Goal: Find specific page/section: Find specific page/section

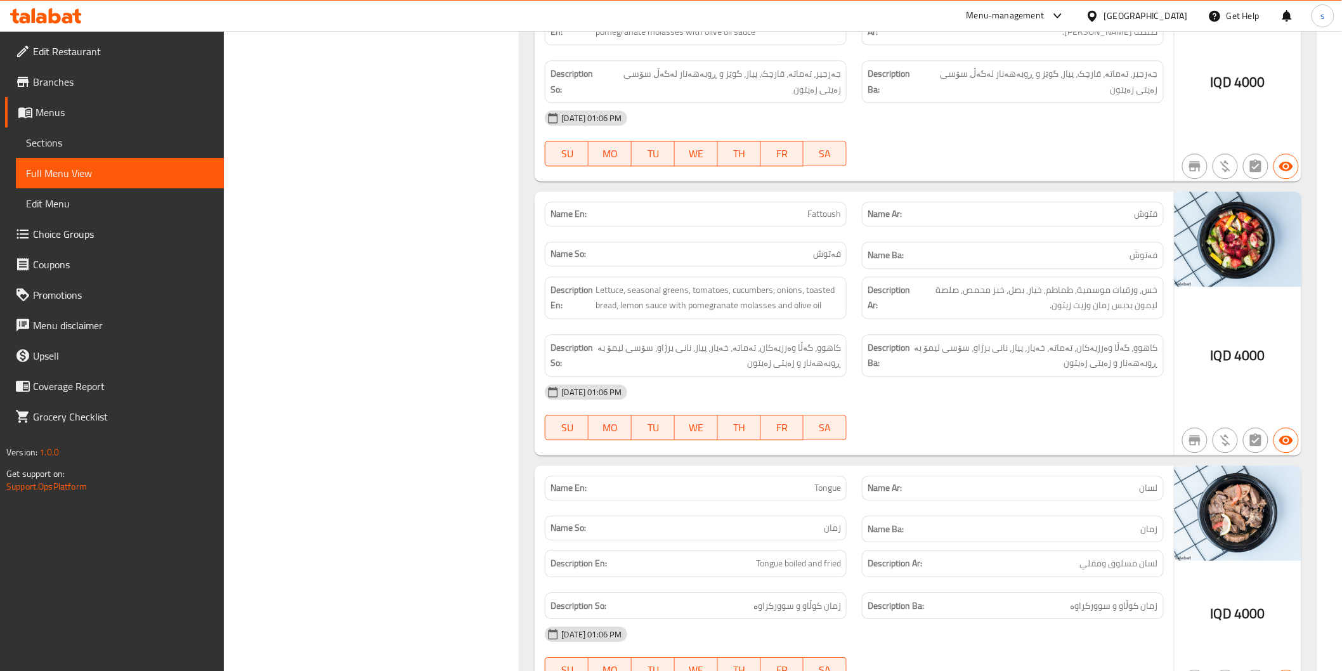
scroll to position [1268, 0]
click at [48, 18] on icon at bounding box center [46, 15] width 72 height 15
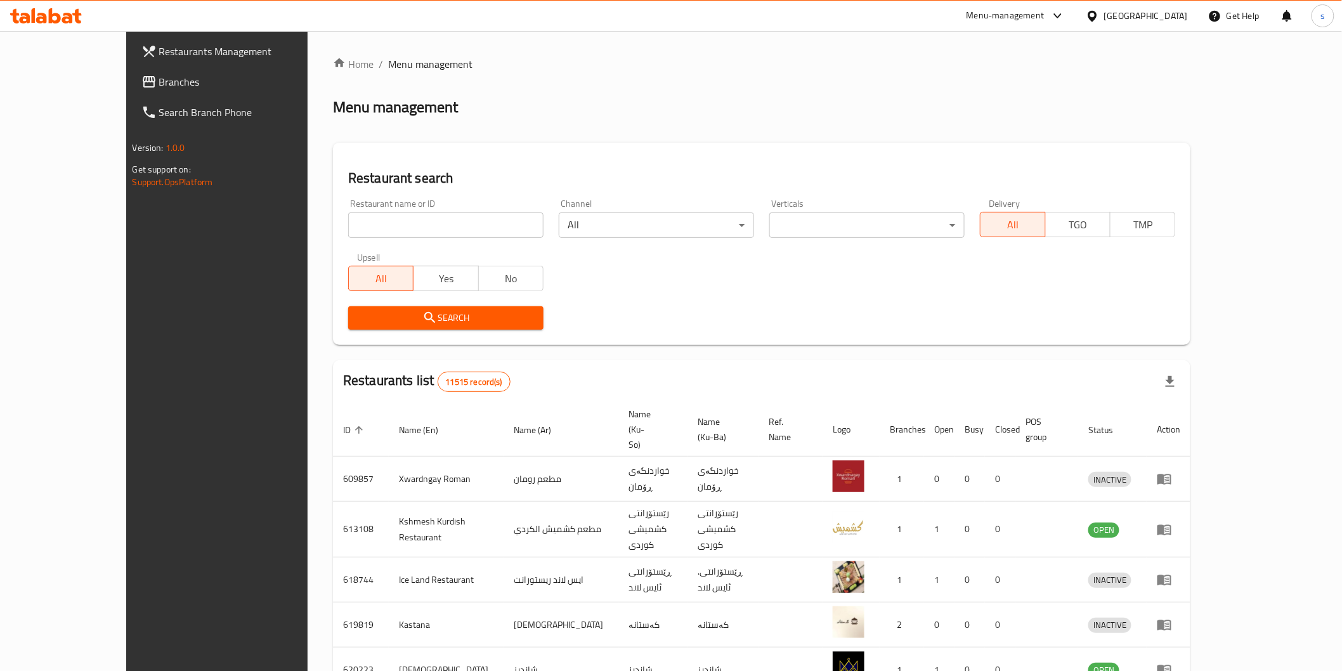
click at [388, 225] on input "search" at bounding box center [445, 224] width 195 height 25
paste input "Tajhizat Walima"
type input "Tajhizat Walima"
click button "Search" at bounding box center [445, 317] width 195 height 23
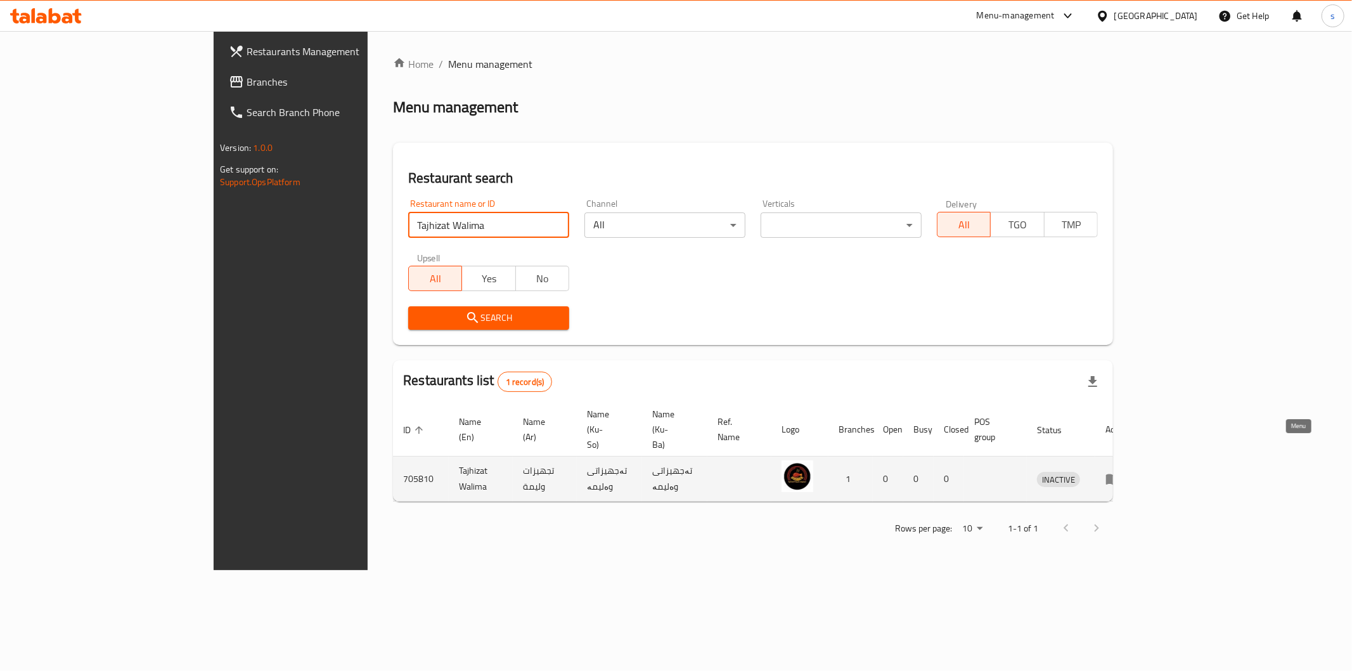
click at [1120, 474] on icon "enhanced table" at bounding box center [1113, 479] width 14 height 11
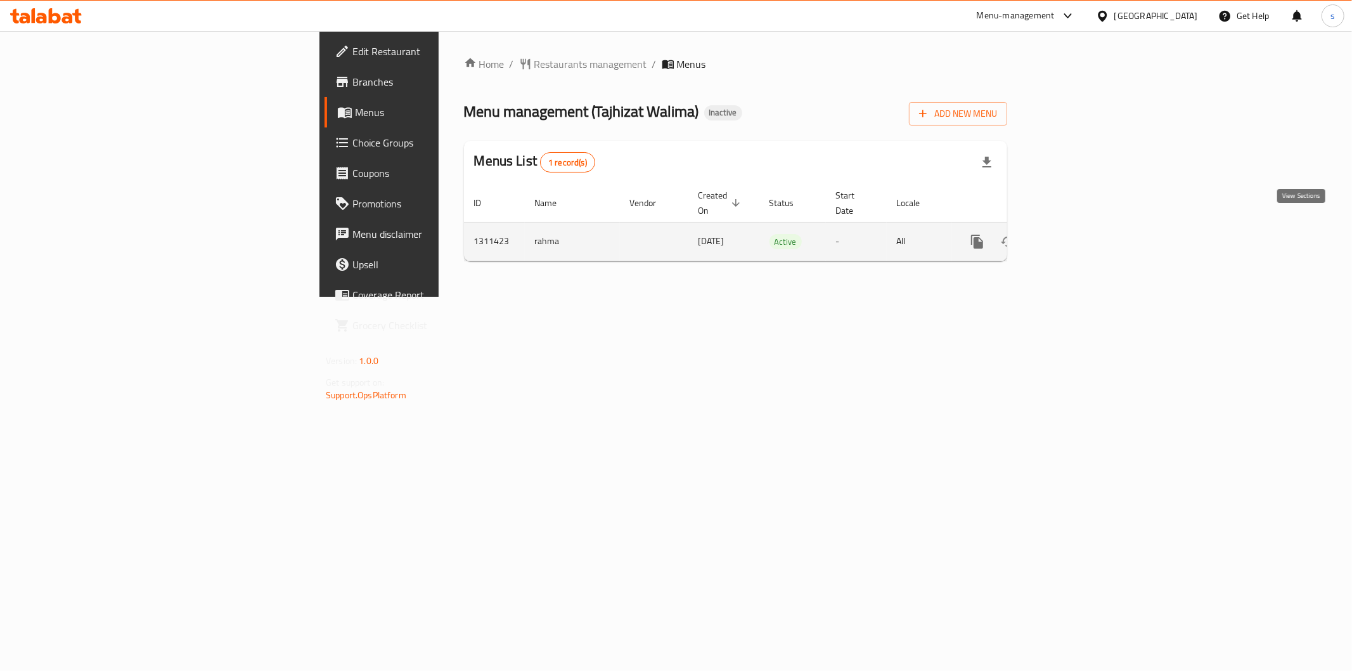
click at [1077, 234] on icon "enhanced table" at bounding box center [1068, 241] width 15 height 15
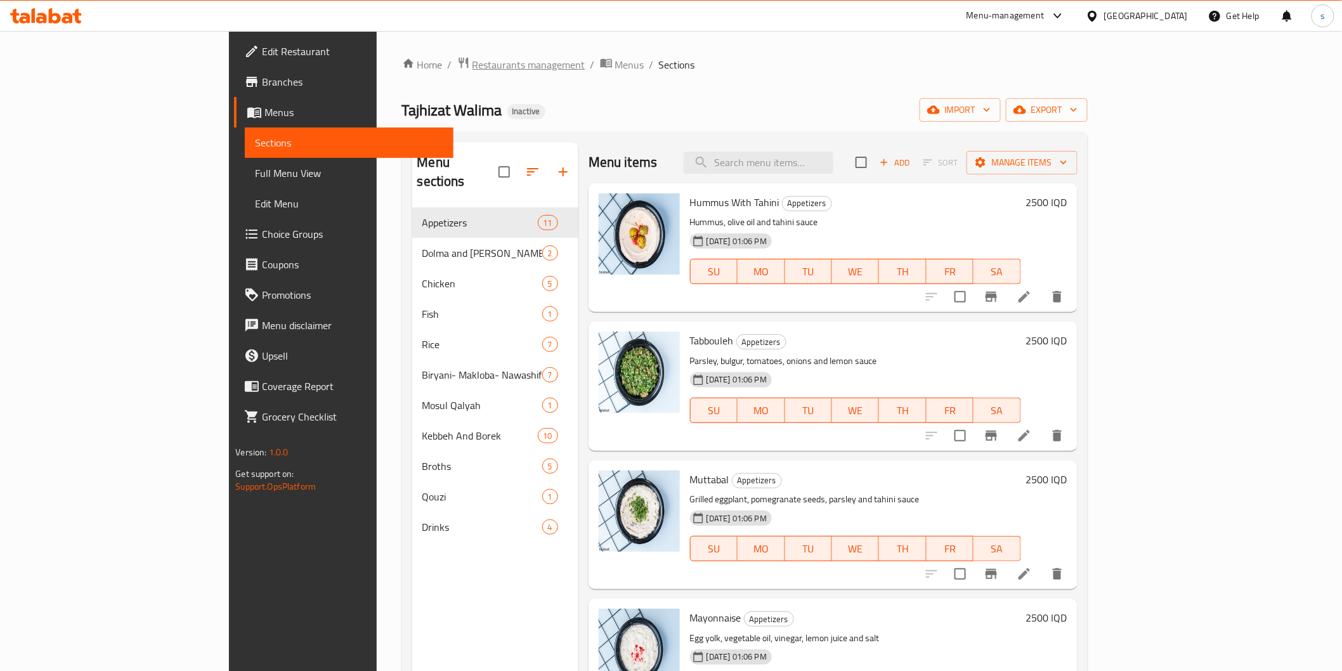
click at [472, 58] on span "Restaurants management" at bounding box center [528, 64] width 113 height 15
